Goal: Subscribe to service/newsletter

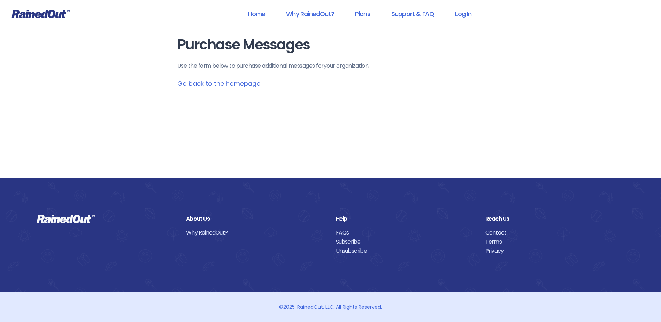
click at [239, 84] on link "Go back to the homepage" at bounding box center [218, 83] width 83 height 9
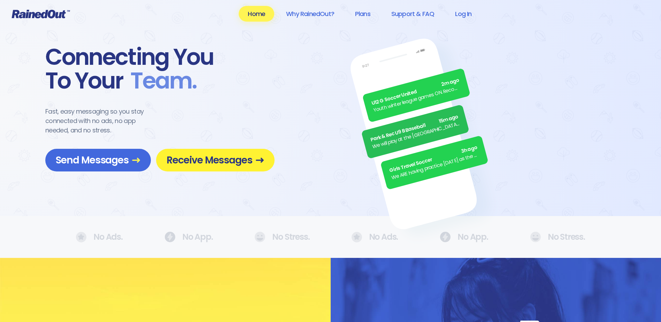
click at [204, 160] on span "Receive Messages" at bounding box center [216, 160] width 98 height 12
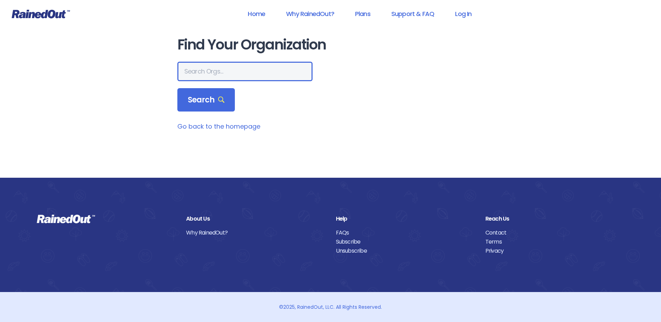
click at [198, 70] on input "text" at bounding box center [244, 72] width 135 height 20
type input "tompr"
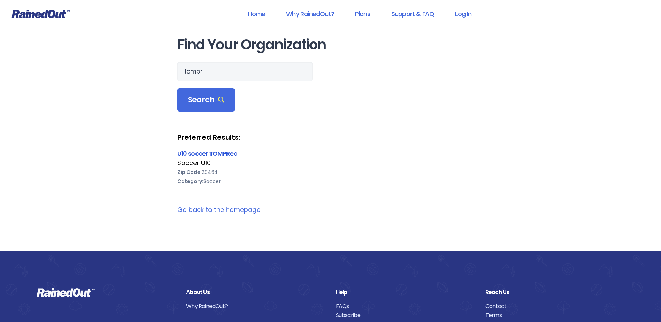
click at [234, 155] on link "U10 soccer TOMPRec" at bounding box center [207, 153] width 60 height 9
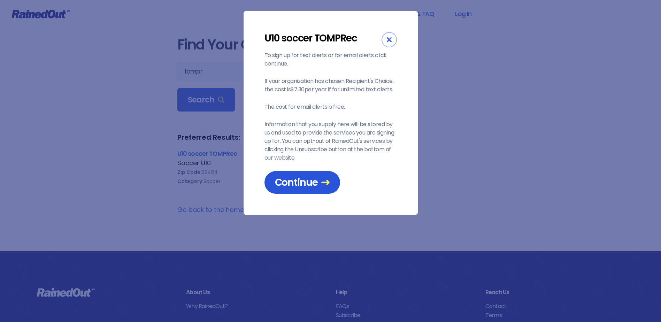
click at [305, 183] on span "Continue" at bounding box center [302, 182] width 55 height 12
